Goal: Find contact information: Find contact information

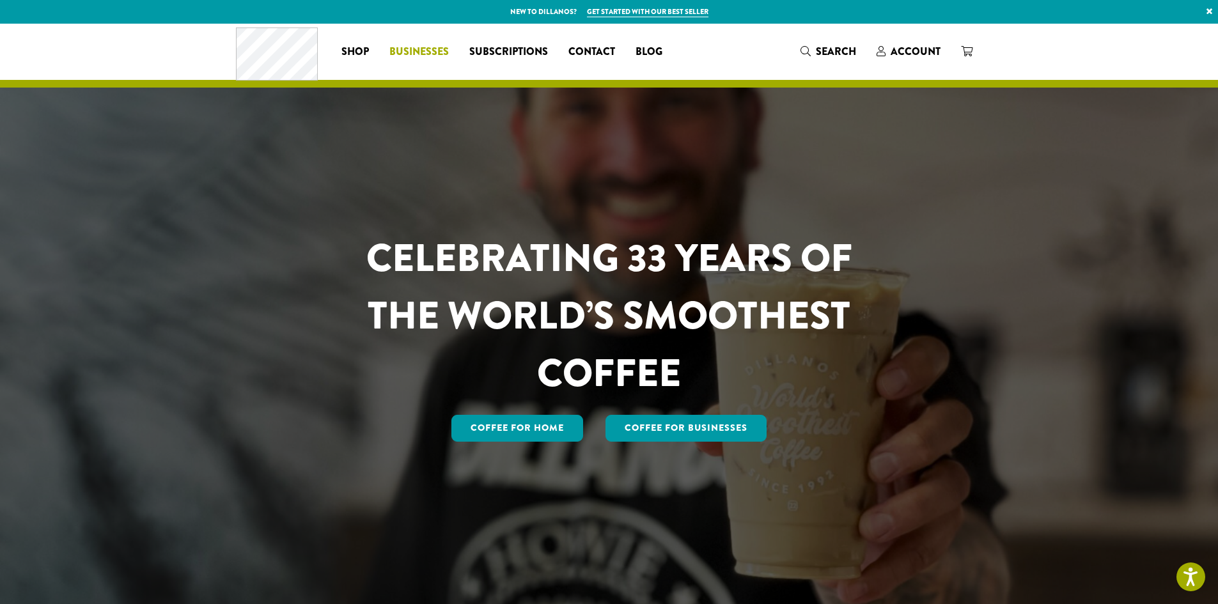
click at [434, 51] on span "Businesses" at bounding box center [418, 52] width 59 height 16
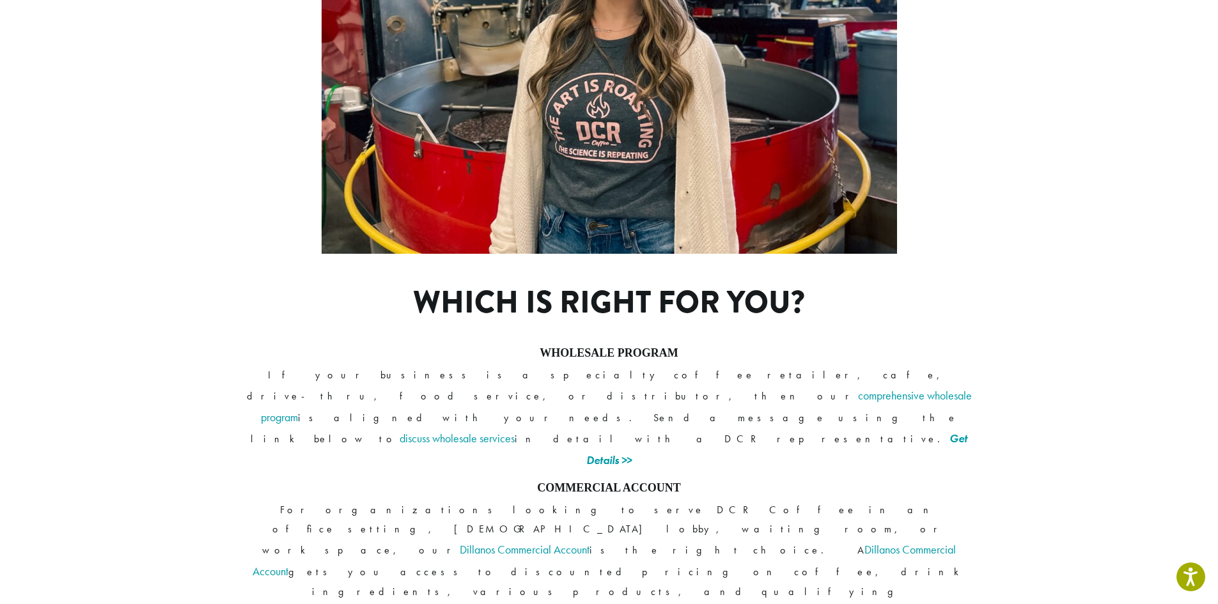
scroll to position [831, 0]
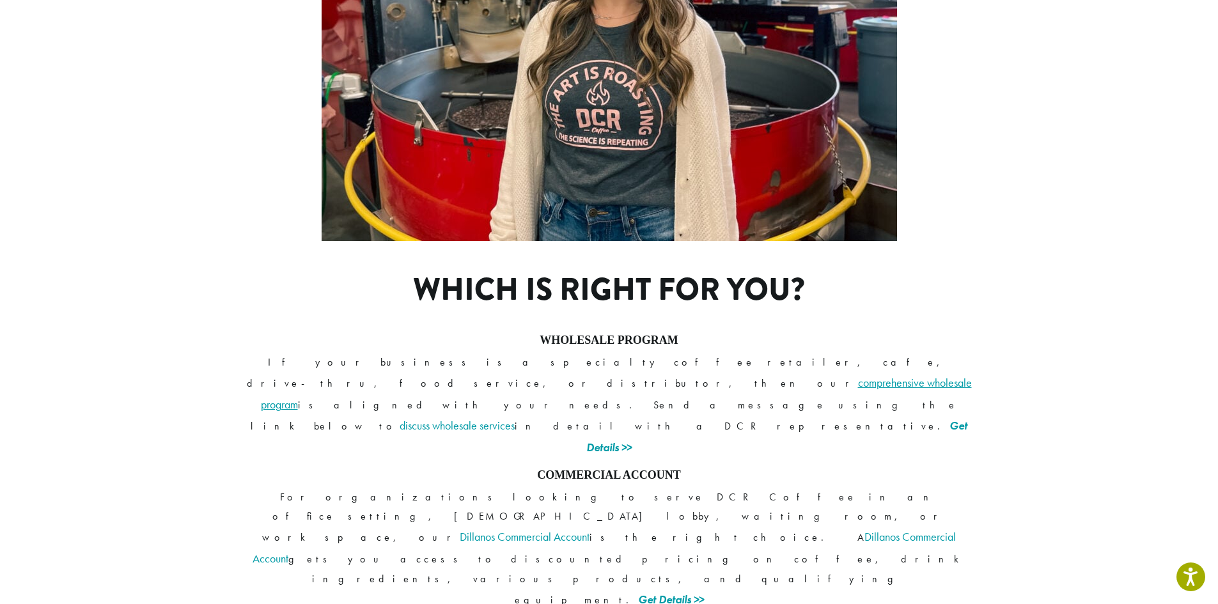
click at [746, 375] on link "comprehensive wholesale program" at bounding box center [616, 393] width 711 height 36
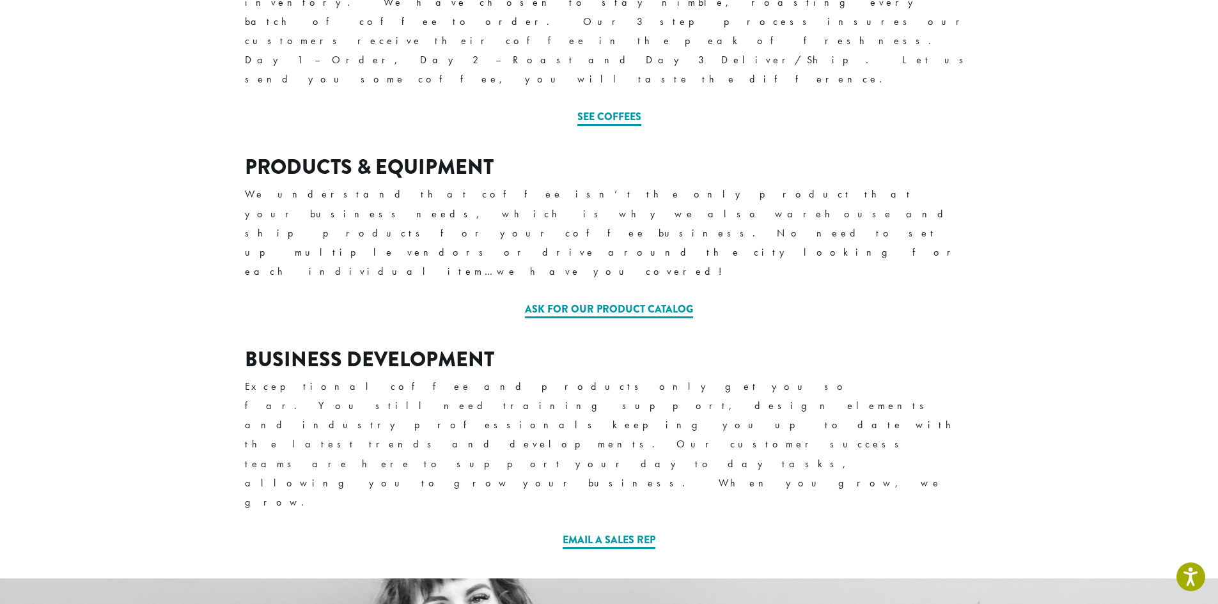
scroll to position [575, 0]
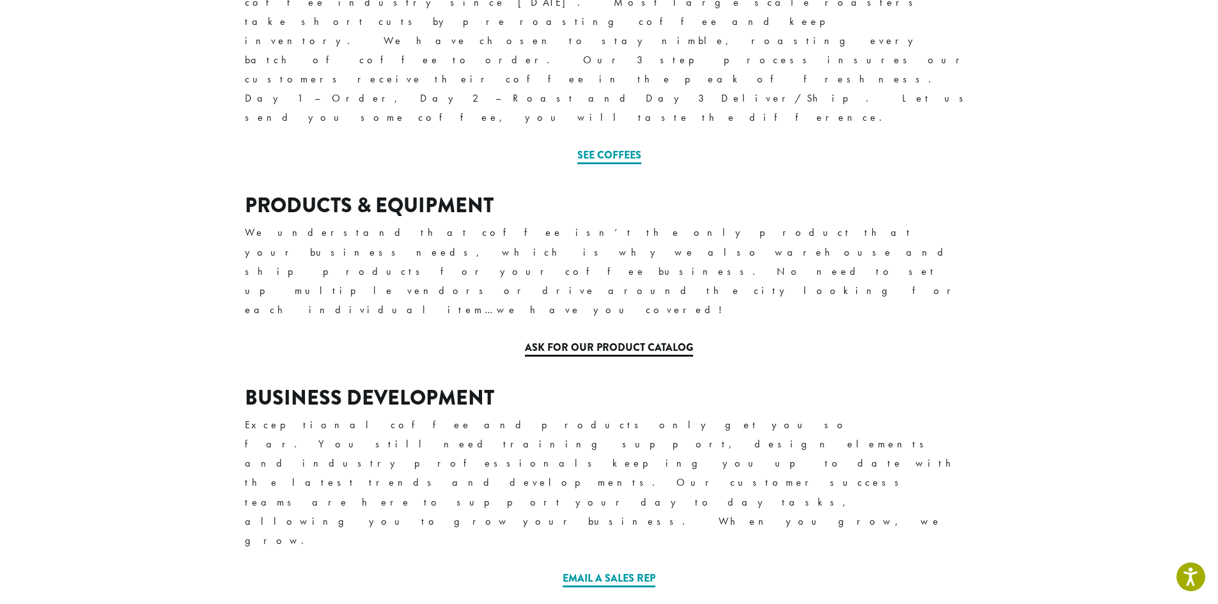
click at [587, 340] on link "Ask for our Product Catalog" at bounding box center [609, 348] width 168 height 17
